Goal: Find contact information: Find contact information

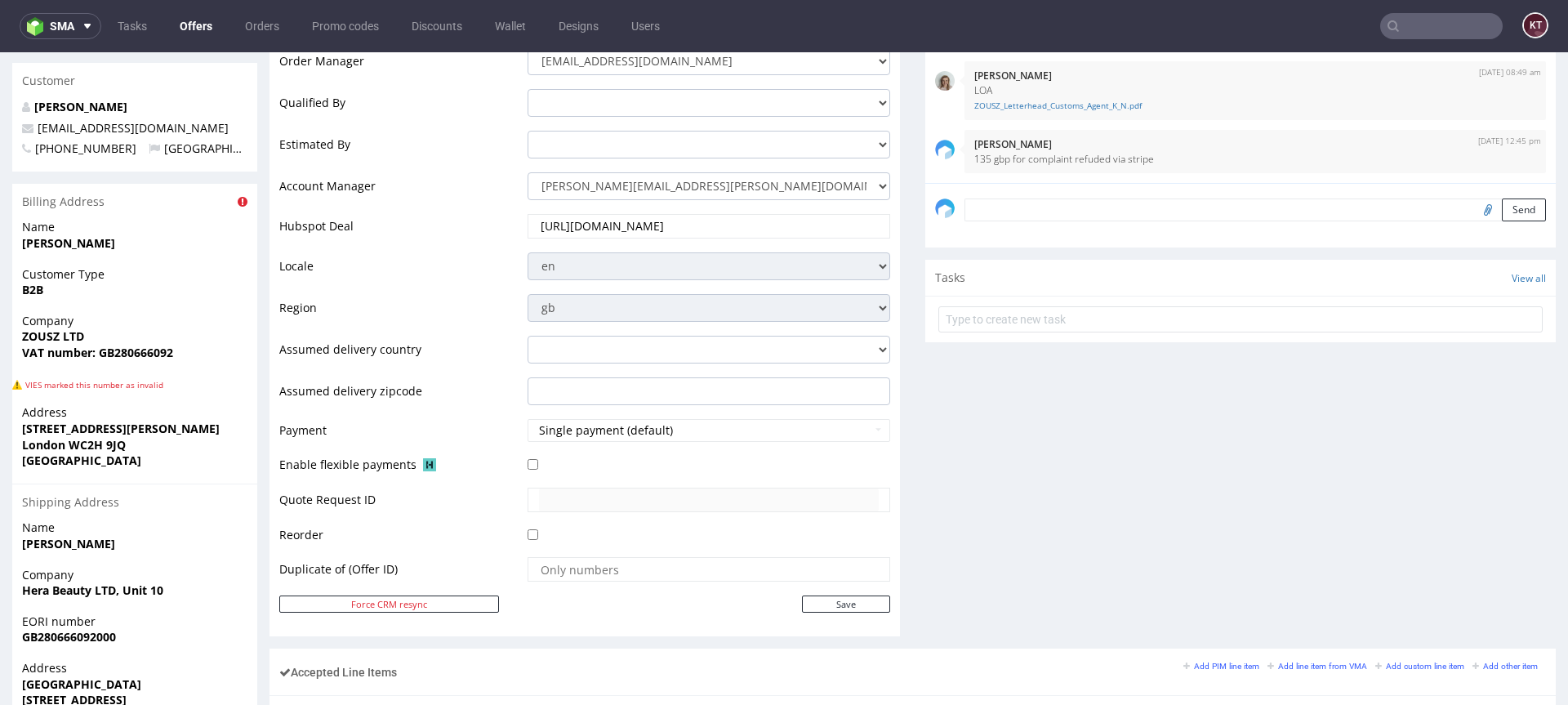
scroll to position [562, 0]
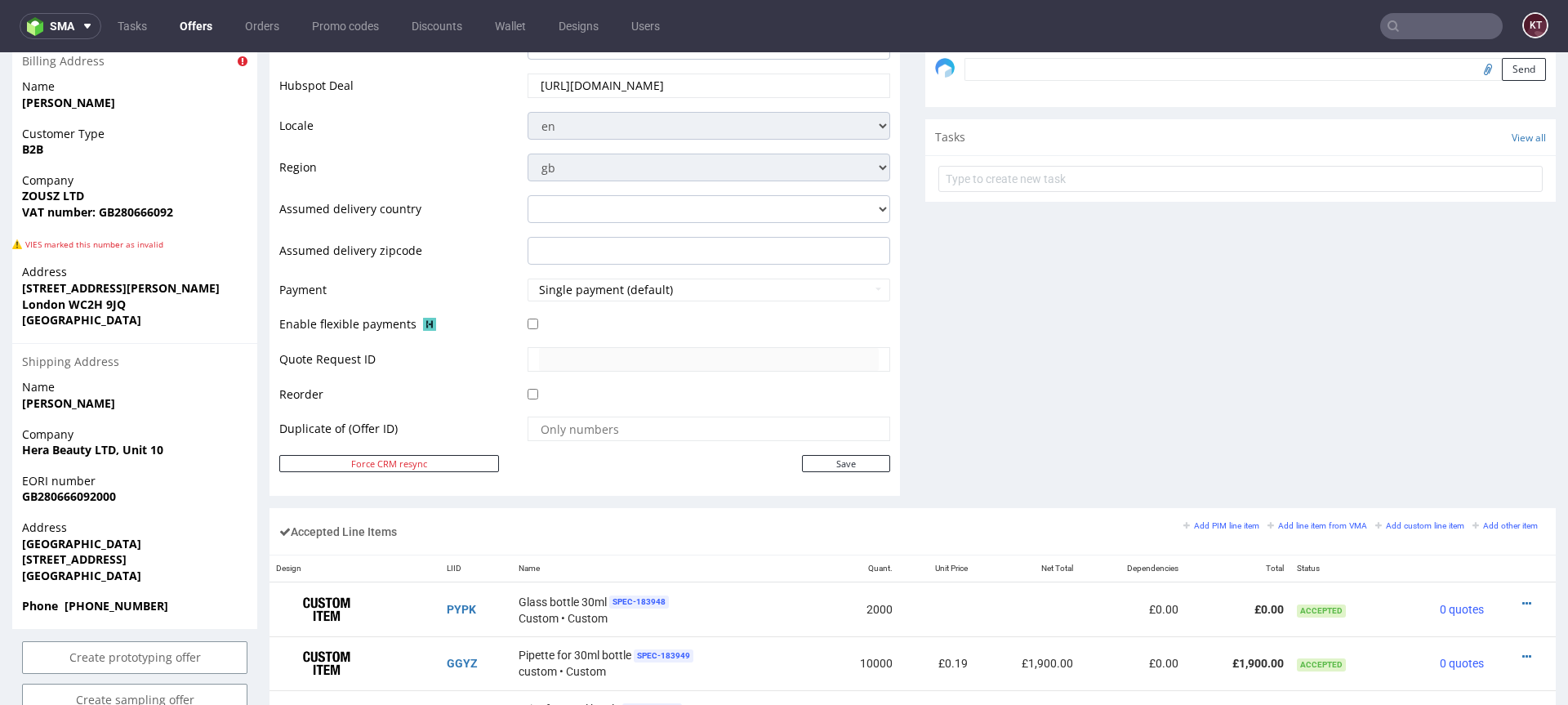
click at [136, 598] on span "Phone [PHONE_NUMBER]" at bounding box center [135, 606] width 226 height 16
click at [136, 598] on strong "Phone [PHONE_NUMBER]" at bounding box center [95, 606] width 147 height 16
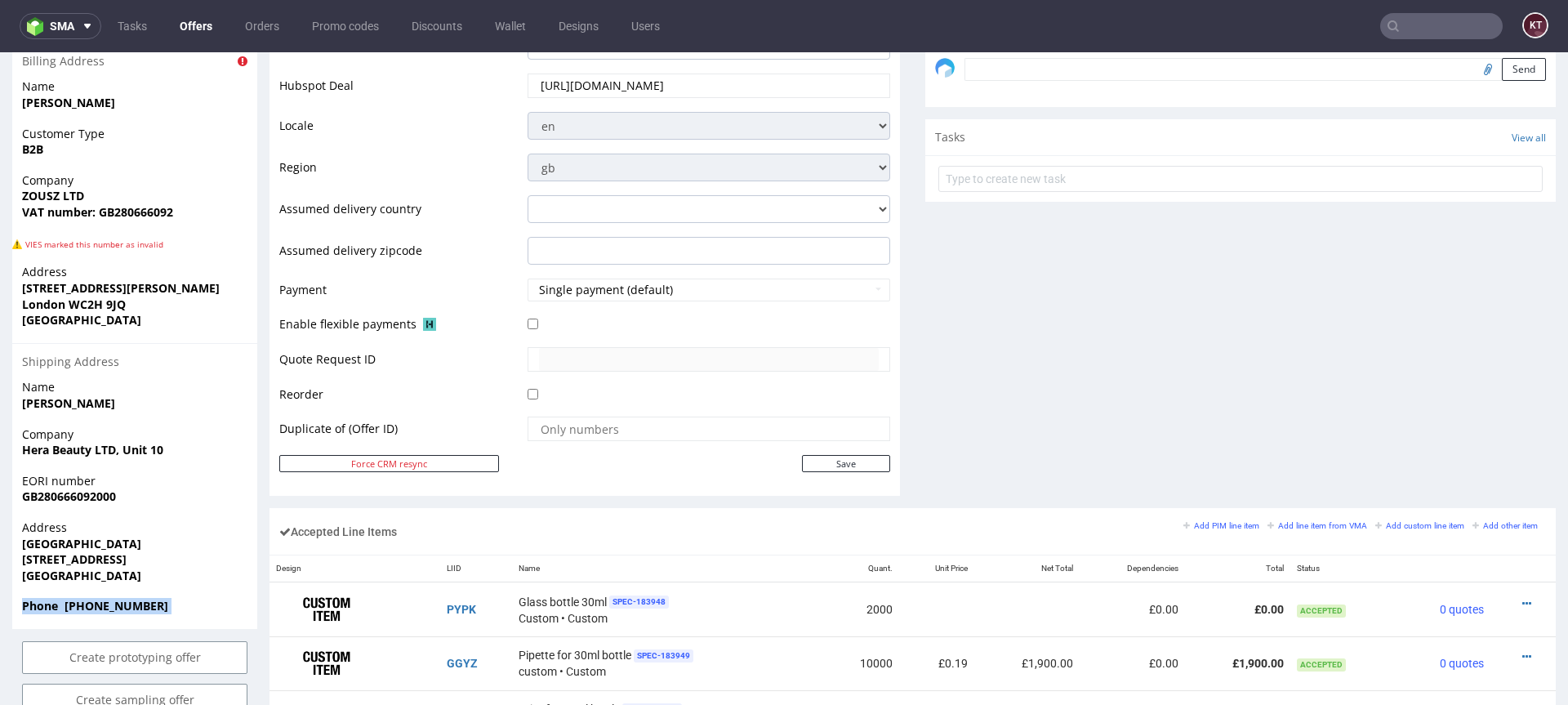
click at [136, 598] on strong "Phone [PHONE_NUMBER]" at bounding box center [95, 606] width 147 height 16
click at [174, 598] on span "Phone [PHONE_NUMBER]" at bounding box center [135, 606] width 226 height 16
drag, startPoint x: 174, startPoint y: 589, endPoint x: 74, endPoint y: 588, distance: 100.0
click at [74, 598] on span "Phone [PHONE_NUMBER]" at bounding box center [135, 606] width 226 height 16
